Goal: Transaction & Acquisition: Book appointment/travel/reservation

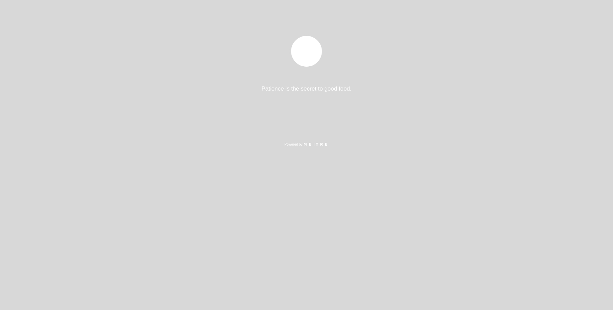
select select "es"
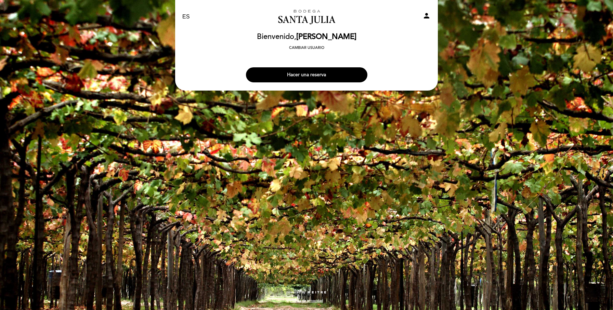
click at [277, 72] on button "Hacer una reserva" at bounding box center [306, 74] width 121 height 15
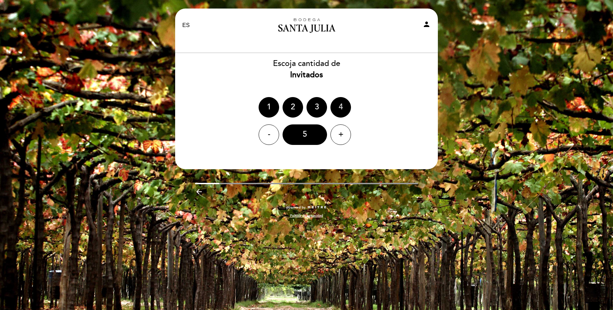
click at [339, 111] on div "4" at bounding box center [340, 107] width 21 height 21
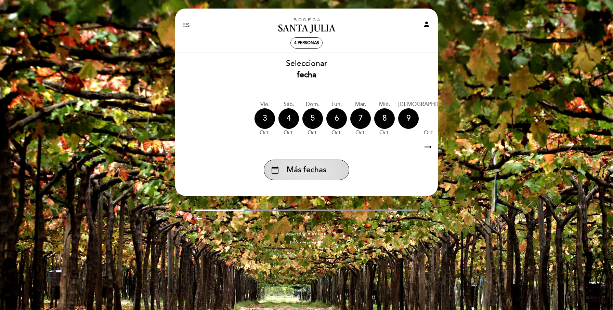
click at [316, 171] on span "Más fechas" at bounding box center [307, 170] width 40 height 11
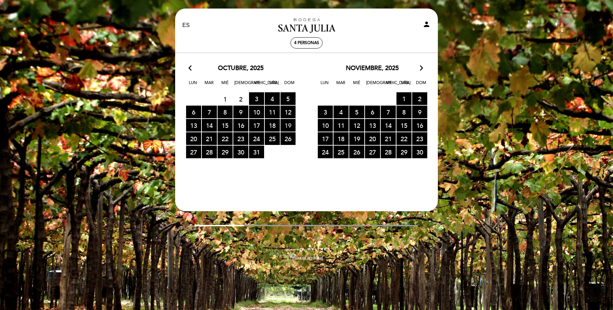
click at [285, 126] on span "19 RESERVAS DISPONIBLES" at bounding box center [288, 125] width 15 height 13
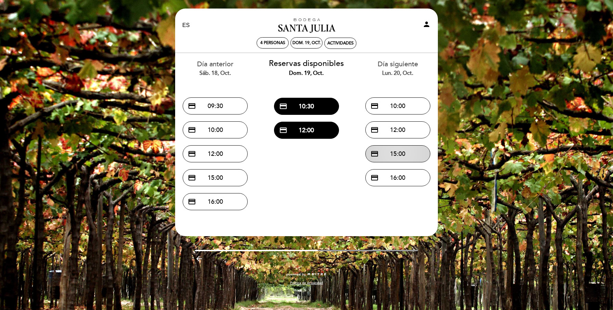
click at [387, 151] on button "credit_card 15:00" at bounding box center [397, 153] width 65 height 17
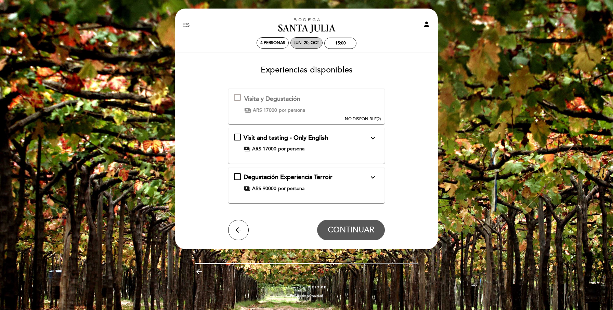
click at [299, 41] on div "lun. 20, oct." at bounding box center [307, 42] width 26 height 5
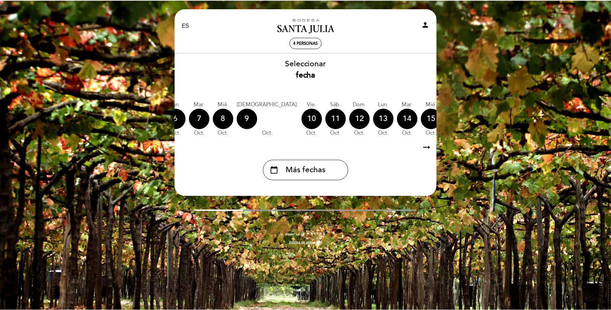
scroll to position [0, 201]
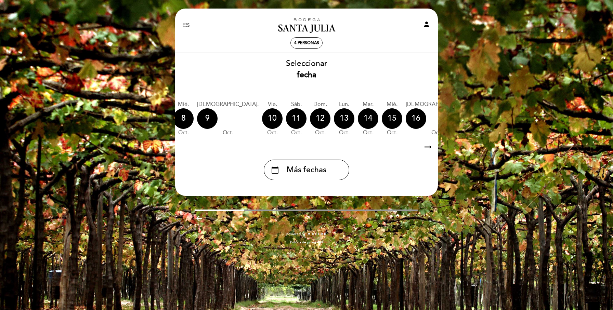
click at [471, 120] on div "17" at bounding box center [481, 118] width 21 height 21
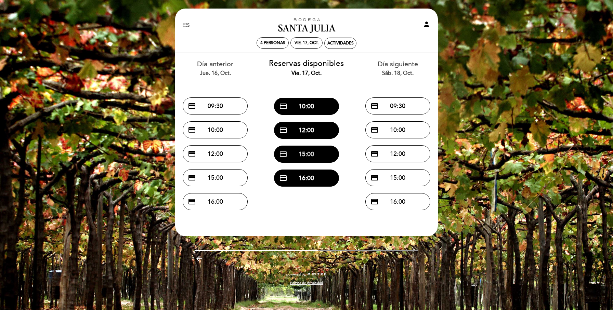
click at [315, 155] on button "credit_card 15:00" at bounding box center [306, 154] width 65 height 17
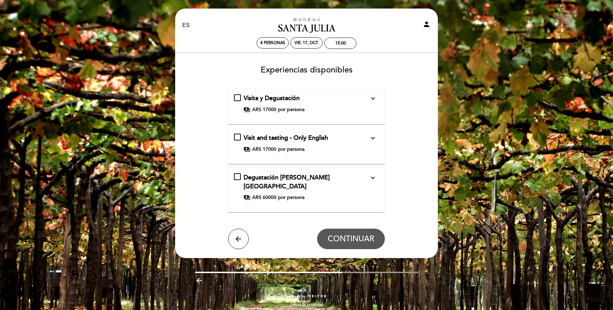
click at [373, 97] on icon "expand_more" at bounding box center [373, 98] width 8 height 8
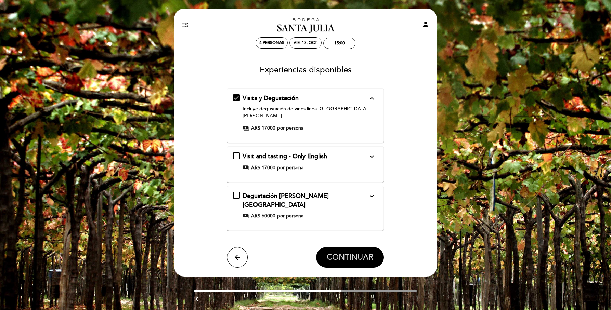
click at [348, 253] on span "CONTINUAR" at bounding box center [350, 258] width 47 height 10
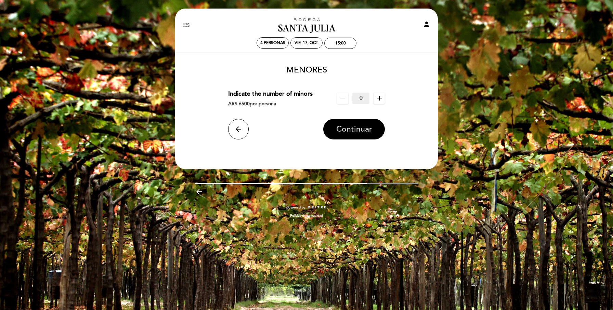
click at [354, 123] on button "Continuar" at bounding box center [354, 129] width 62 height 21
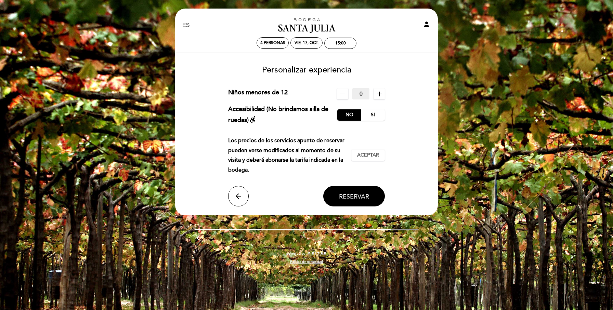
click at [350, 193] on span "Reservar" at bounding box center [354, 197] width 30 height 8
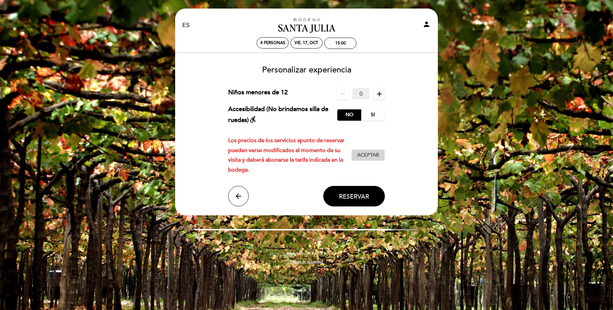
click at [364, 158] on span "Aceptar" at bounding box center [368, 155] width 22 height 7
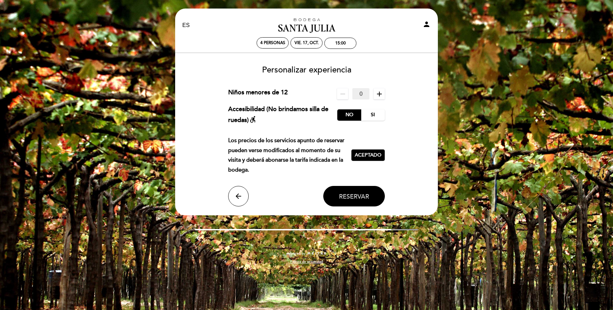
click at [363, 195] on span "Reservar" at bounding box center [354, 197] width 30 height 8
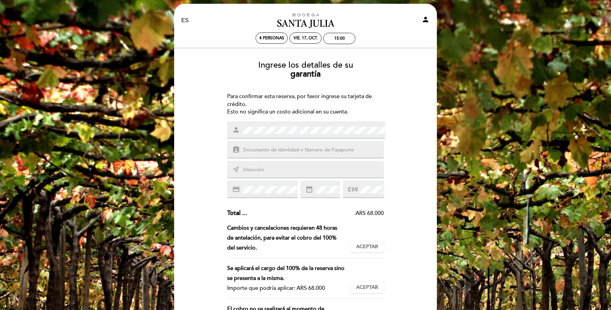
scroll to position [0, 0]
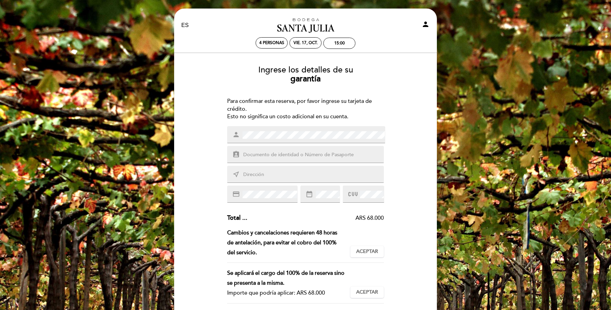
click at [297, 27] on link "Bodega Santa [PERSON_NAME]" at bounding box center [306, 25] width 86 height 19
click at [299, 24] on link "Bodega Santa [PERSON_NAME]" at bounding box center [306, 25] width 86 height 19
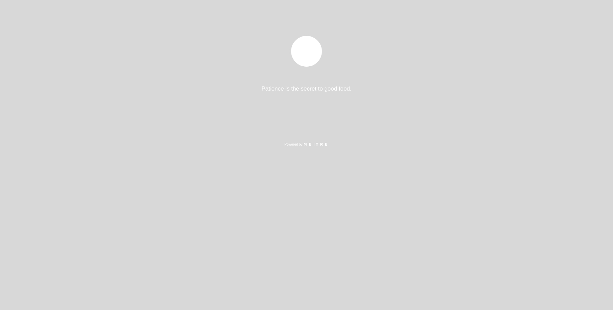
select select "es"
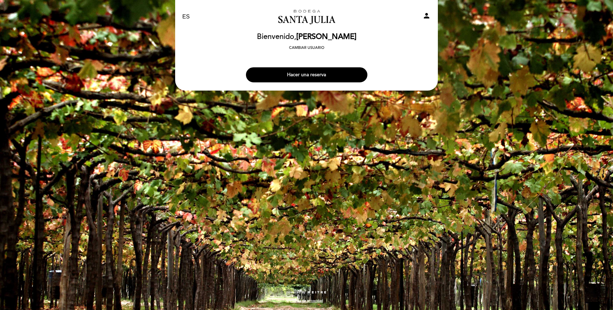
click at [320, 74] on button "Hacer una reserva" at bounding box center [306, 74] width 121 height 15
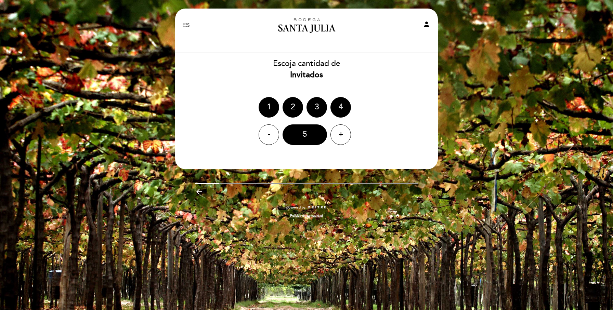
click at [341, 104] on div "4" at bounding box center [340, 107] width 21 height 21
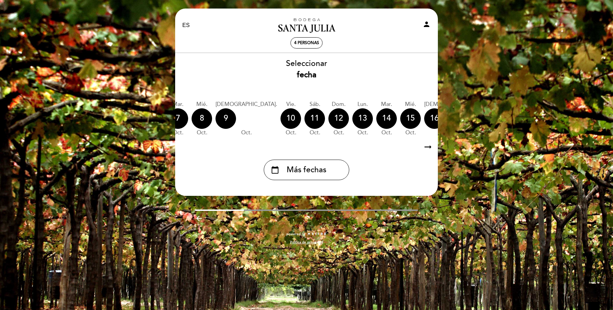
scroll to position [0, 201]
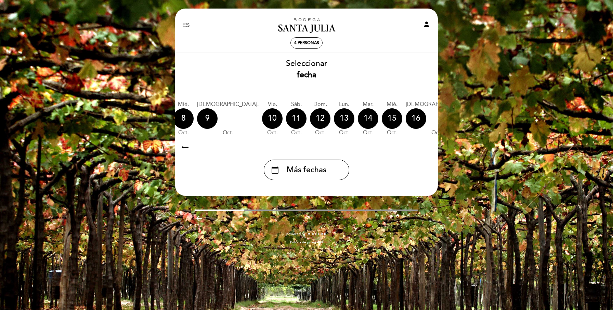
click at [471, 117] on div "17" at bounding box center [481, 118] width 21 height 21
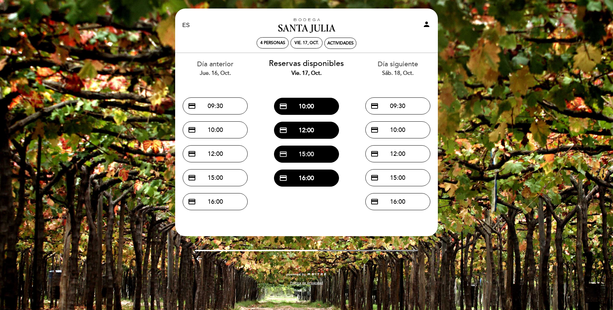
click at [323, 157] on button "credit_card 15:00" at bounding box center [306, 154] width 65 height 17
